Goal: Task Accomplishment & Management: Manage account settings

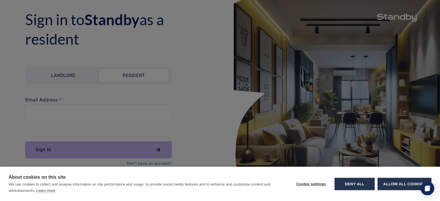
click at [174, 115] on div "About cookies on this site We use cookies to collect and analyse information on…" at bounding box center [220, 100] width 440 height 201
click at [352, 184] on button "Deny all" at bounding box center [355, 184] width 40 height 12
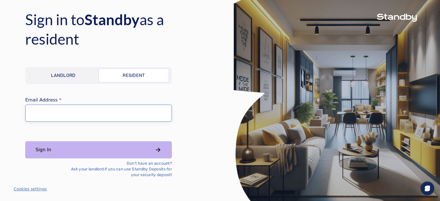
click at [105, 117] on input "Email Address" at bounding box center [98, 113] width 147 height 17
type input "**********"
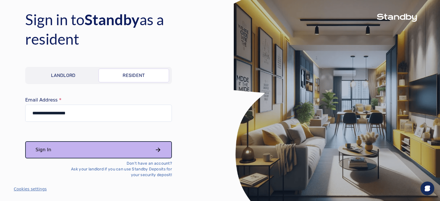
click at [125, 148] on button "Sign In" at bounding box center [98, 150] width 147 height 17
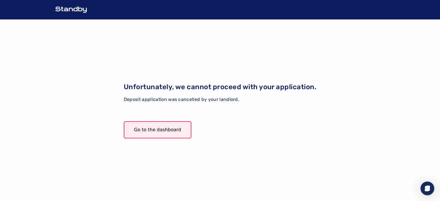
click at [159, 128] on link "Go to the dashboard" at bounding box center [158, 129] width 68 height 17
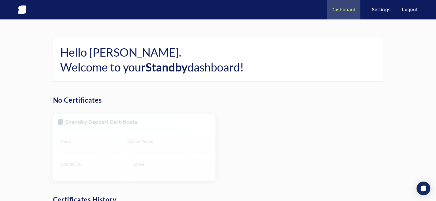
scroll to position [69, 0]
